Goal: Task Accomplishment & Management: Complete application form

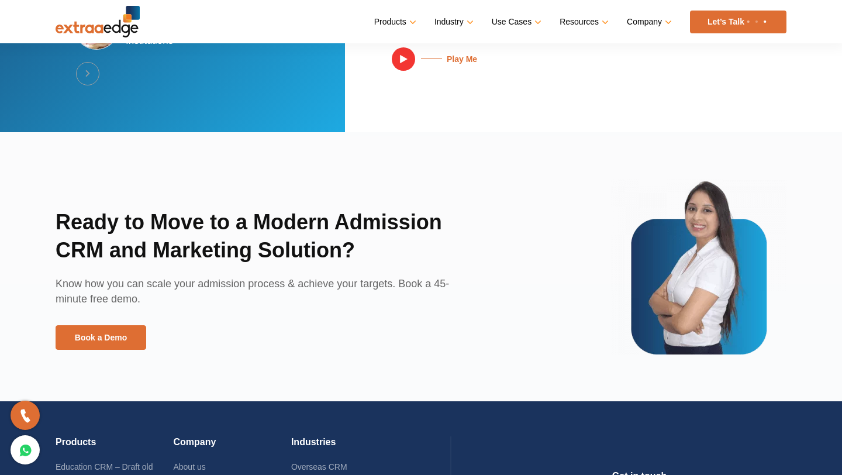
scroll to position [2539, 0]
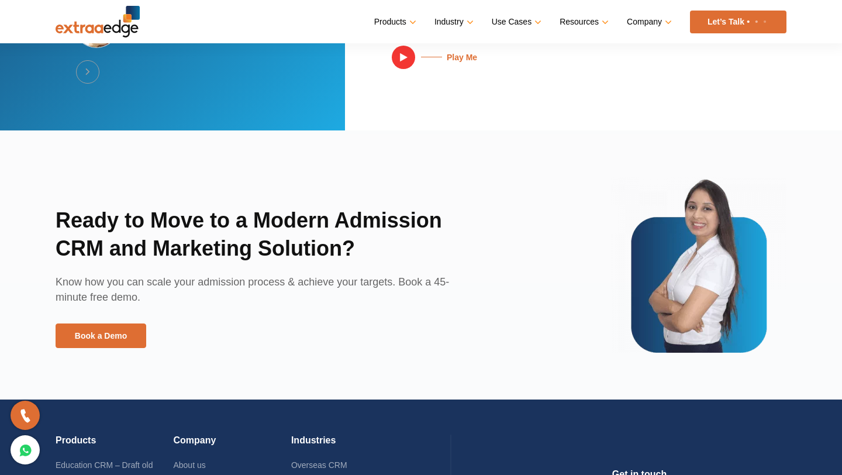
click at [751, 18] on link "Let’s Talk" at bounding box center [738, 22] width 96 height 23
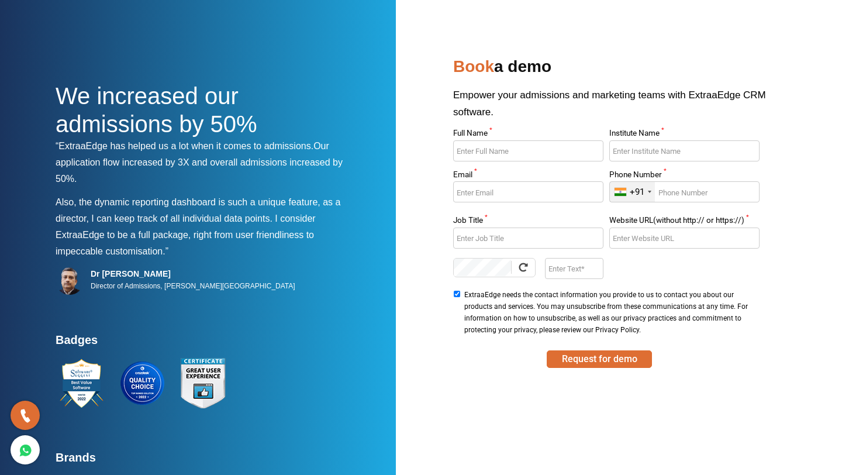
click at [553, 162] on div at bounding box center [528, 155] width 150 height 30
click at [551, 141] on input "Full Name *" at bounding box center [528, 150] width 150 height 21
type input "Sandia Pandita"
click at [651, 154] on input "Institute Name *" at bounding box center [684, 150] width 150 height 21
type input "Asb Academy"
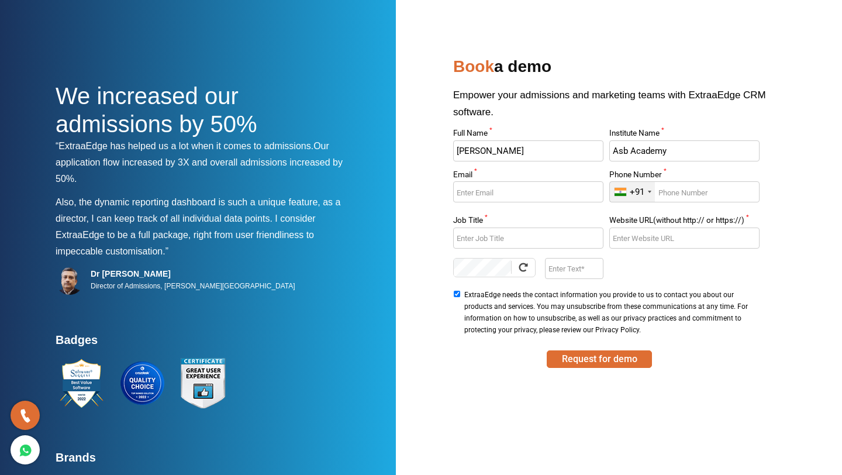
click at [583, 183] on input "Email *" at bounding box center [528, 191] width 150 height 21
type input "offici"
type input "sandia@asbacademy.com"
click at [729, 198] on input "Phone Number *" at bounding box center [684, 191] width 150 height 21
type input "9149923524"
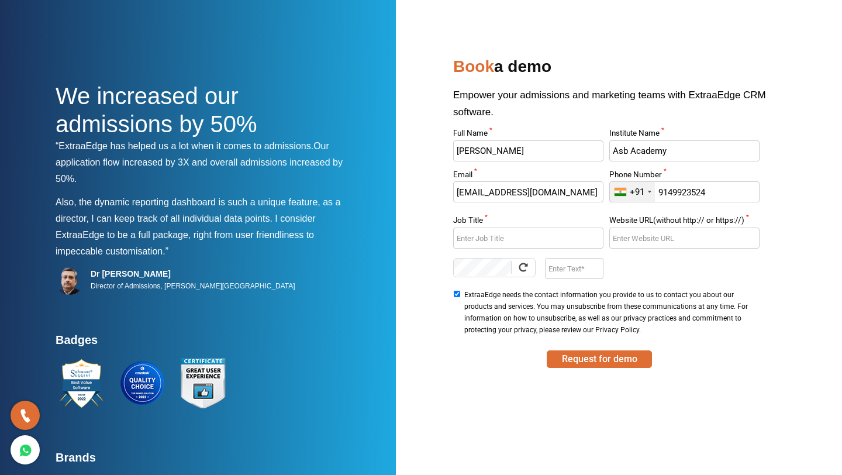
click at [562, 244] on input "Job Title *" at bounding box center [528, 237] width 150 height 21
type input "Marketing And Relations Manager"
click at [667, 244] on input "Website URL(without http:// or https://) *" at bounding box center [684, 237] width 150 height 21
paste input "https://asb.guru/"
type input "https://asb.guru/"
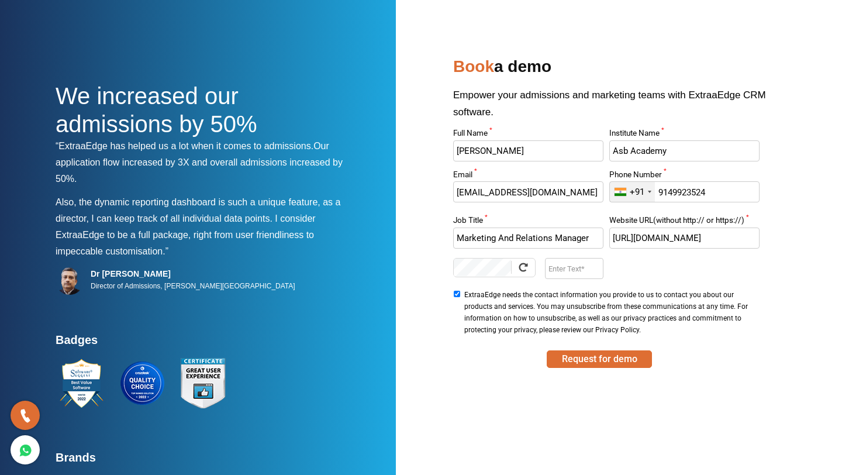
click at [582, 265] on input "Enter Text" at bounding box center [574, 268] width 58 height 21
type input "qsce"
click at [594, 366] on button "Request for demo" at bounding box center [598, 359] width 105 height 18
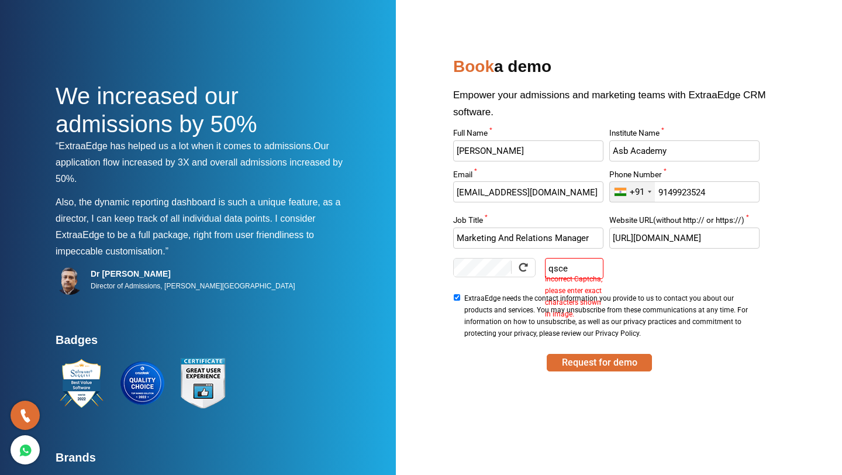
click at [586, 261] on input "qsce" at bounding box center [574, 268] width 58 height 21
drag, startPoint x: 643, startPoint y: 233, endPoint x: 601, endPoint y: 238, distance: 42.3
click at [601, 238] on div "Full Name * Sandia Pandita Institute Name * Asb Academy Email * sandia@asbacade…" at bounding box center [606, 235] width 312 height 212
type input "asb.guru"
click at [580, 265] on input "qsce" at bounding box center [574, 268] width 58 height 21
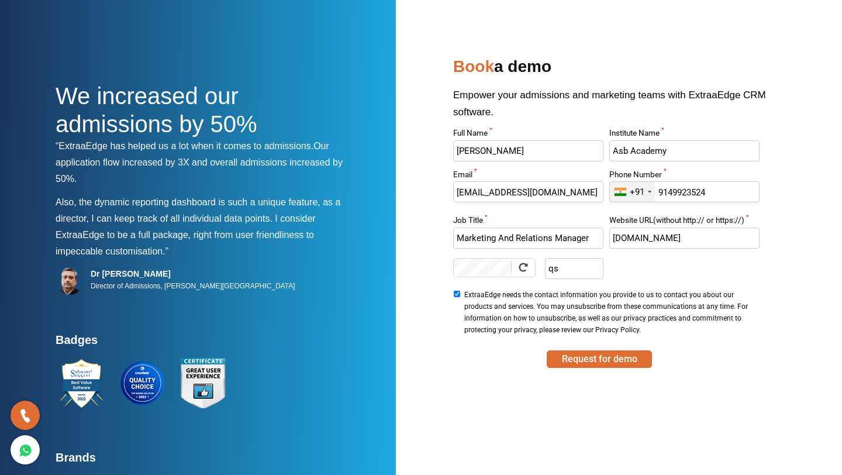
type input "q"
type input "qSCE"
click at [602, 361] on button "Request for demo" at bounding box center [598, 359] width 105 height 18
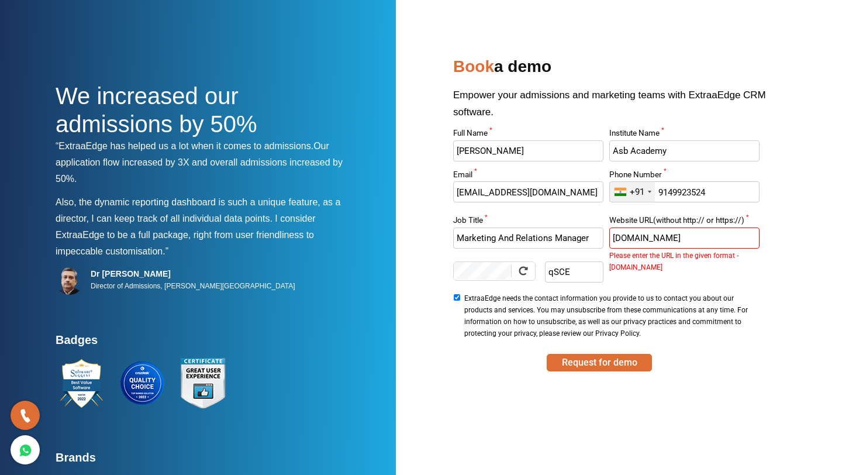
click at [649, 240] on input "asb.guru" at bounding box center [684, 237] width 150 height 21
click at [615, 237] on input "asb.guru" at bounding box center [684, 237] width 150 height 21
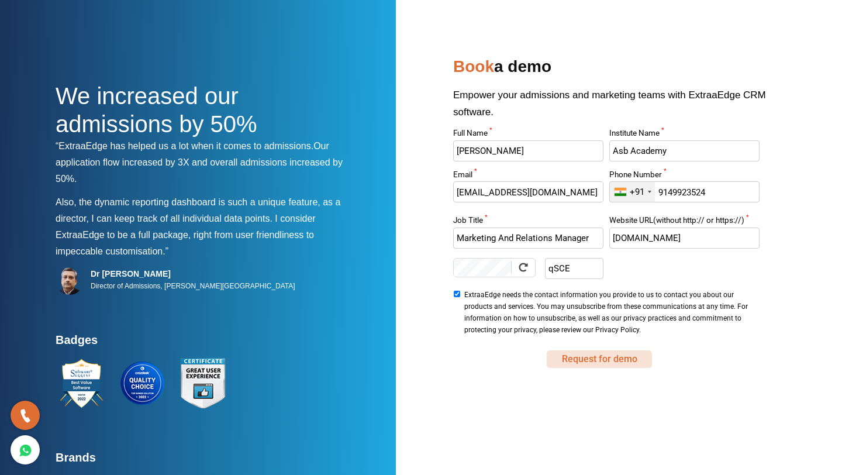
type input "WWW.asb.guru"
click at [587, 358] on button "Request for demo" at bounding box center [598, 359] width 105 height 18
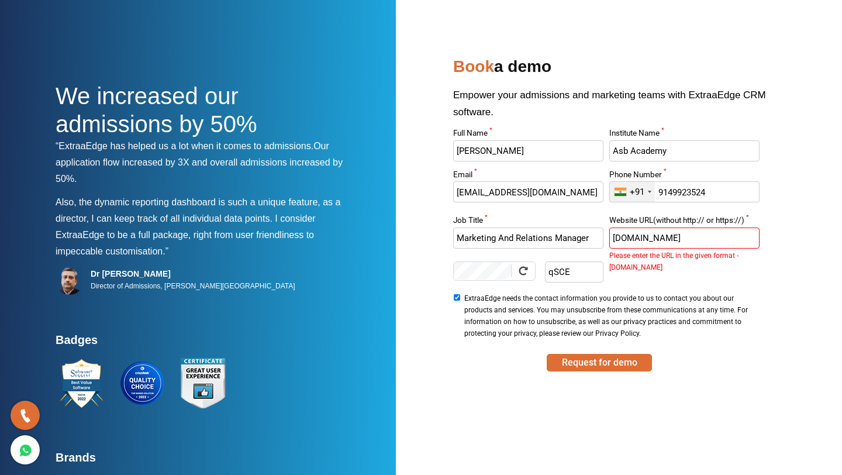
click at [686, 236] on input "WWW.asb.guru" at bounding box center [684, 237] width 150 height 21
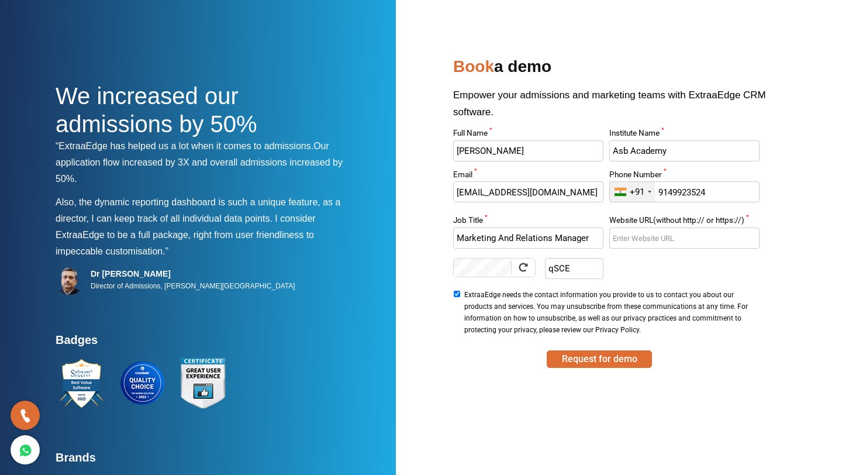
paste input "https://asb.guru/"
drag, startPoint x: 641, startPoint y: 237, endPoint x: 601, endPoint y: 234, distance: 39.8
click at [601, 234] on div "Full Name * Sandia Pandita Institute Name * Asb Academy Email * sandia@asbacade…" at bounding box center [606, 233] width 312 height 209
type input "www.asb.guru"
click at [624, 353] on button "Request for demo" at bounding box center [598, 359] width 105 height 18
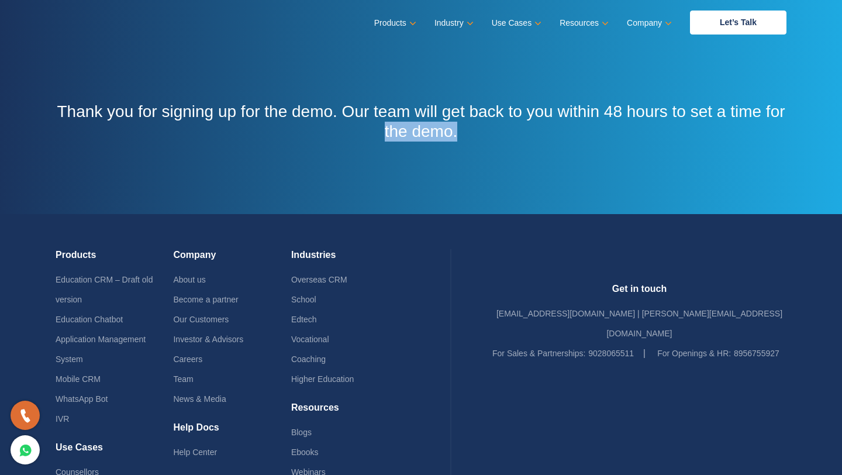
drag, startPoint x: 459, startPoint y: 134, endPoint x: 101, endPoint y: 123, distance: 357.8
click at [101, 123] on h3 "Thank you for signing up for the demo. Our team will get back to you within 48 …" at bounding box center [421, 121] width 731 height 39
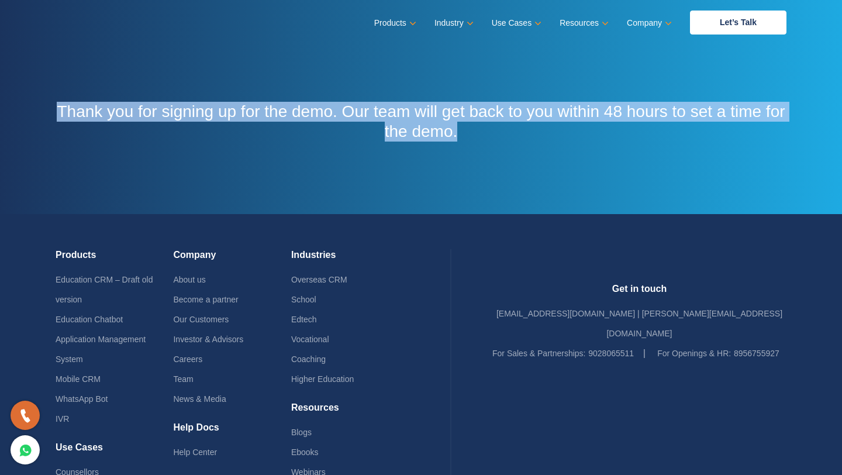
drag, startPoint x: 61, startPoint y: 111, endPoint x: 483, endPoint y: 141, distance: 423.0
click at [483, 141] on div "Thank you for signing up for the demo. Our team will get back to you within 48 …" at bounding box center [421, 107] width 748 height 214
drag, startPoint x: 54, startPoint y: 109, endPoint x: 432, endPoint y: 155, distance: 380.9
click at [432, 155] on div "Thank you for signing up for the demo. Our team will get back to you within 48 …" at bounding box center [421, 107] width 748 height 214
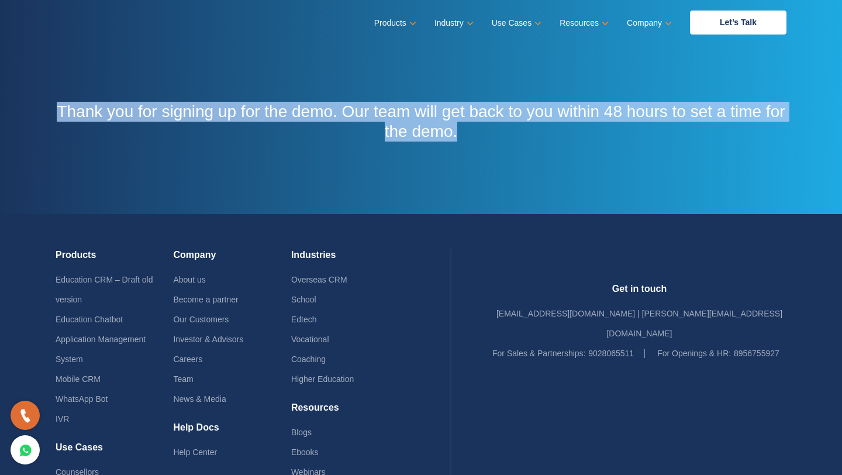
click at [432, 155] on div "Thank you for signing up for the demo. Our team will get back to you within 48 …" at bounding box center [421, 107] width 748 height 214
drag, startPoint x: 485, startPoint y: 141, endPoint x: 58, endPoint y: 108, distance: 428.5
click at [58, 108] on div "Thank you for signing up for the demo. Our team will get back to you within 48 …" at bounding box center [421, 107] width 748 height 214
